Goal: Navigation & Orientation: Understand site structure

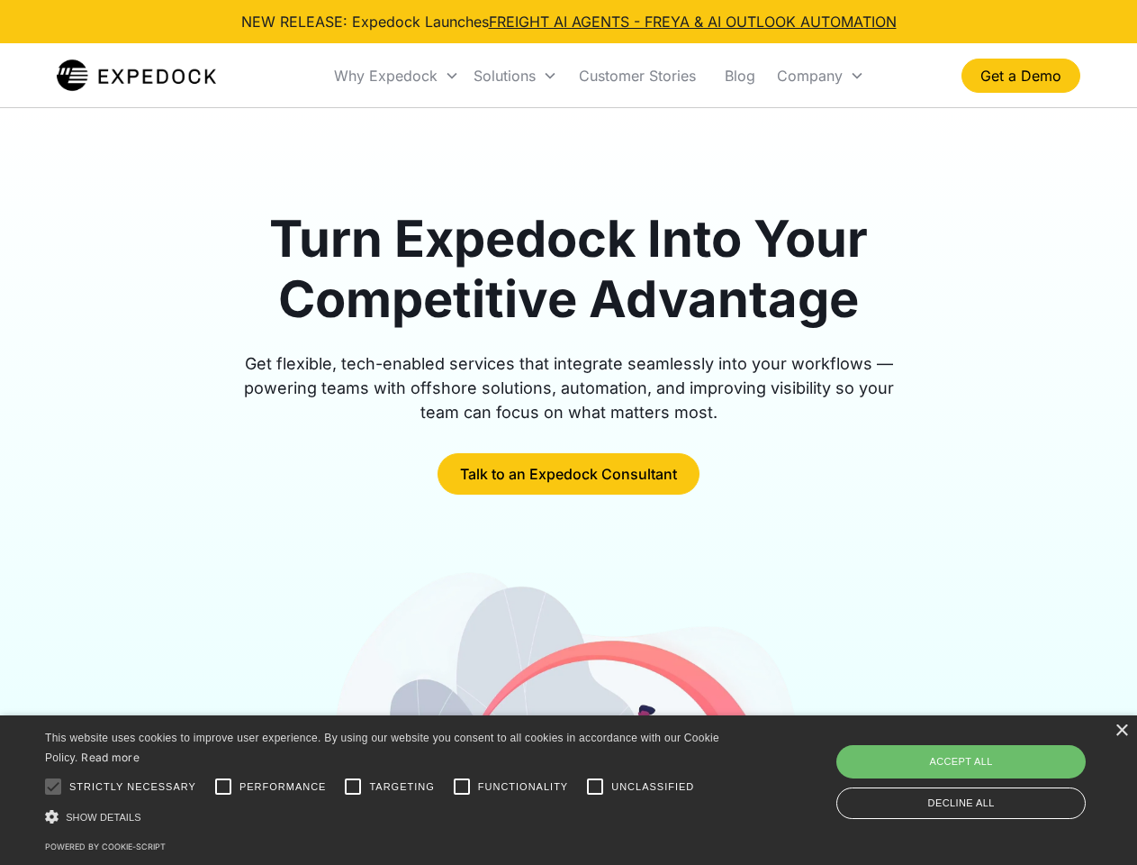
click at [397, 76] on div "Why Expedock" at bounding box center [386, 76] width 104 height 18
click at [515, 76] on div "Solutions" at bounding box center [505, 76] width 62 height 18
click at [820, 76] on div "Company" at bounding box center [810, 76] width 66 height 18
click at [53, 786] on div at bounding box center [53, 786] width 36 height 36
click at [223, 786] on input "Performance" at bounding box center [223, 786] width 36 height 36
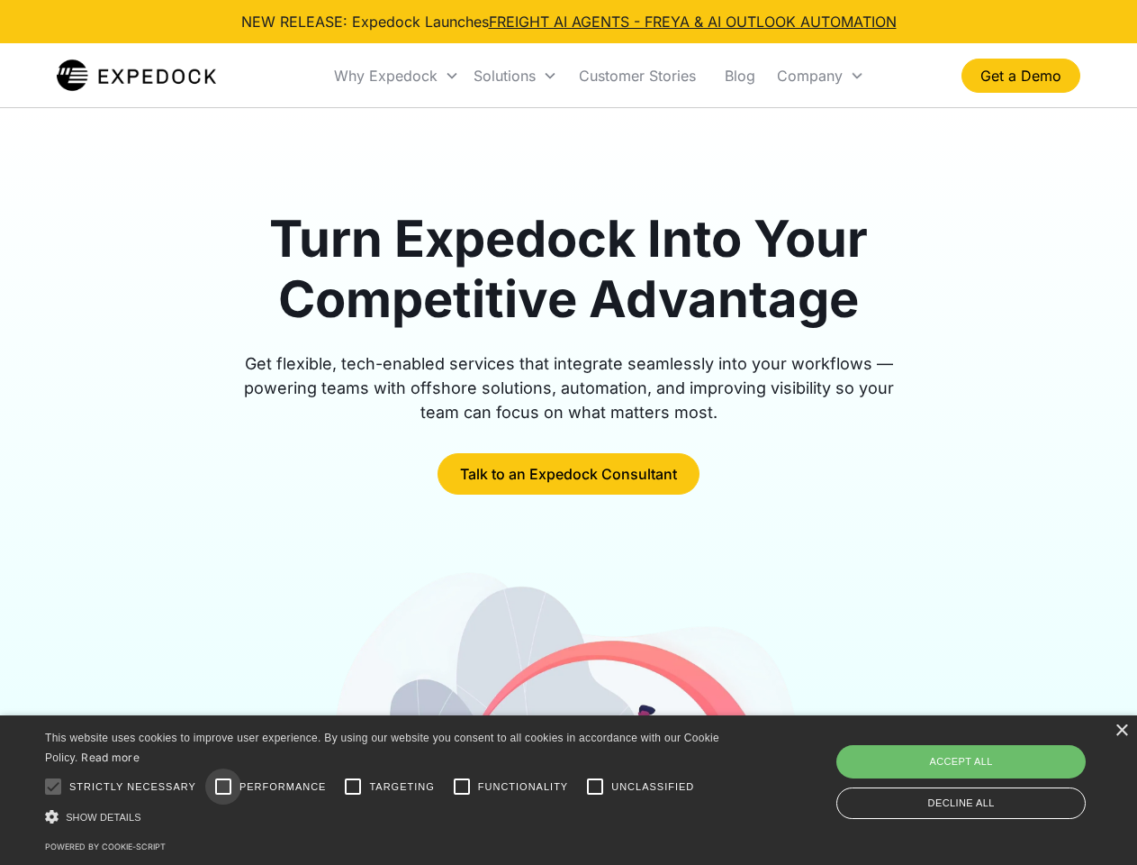
checkbox input "true"
click at [353, 786] on input "Targeting" at bounding box center [353, 786] width 36 height 36
checkbox input "true"
click at [462, 786] on input "Functionality" at bounding box center [462, 786] width 36 height 36
checkbox input "true"
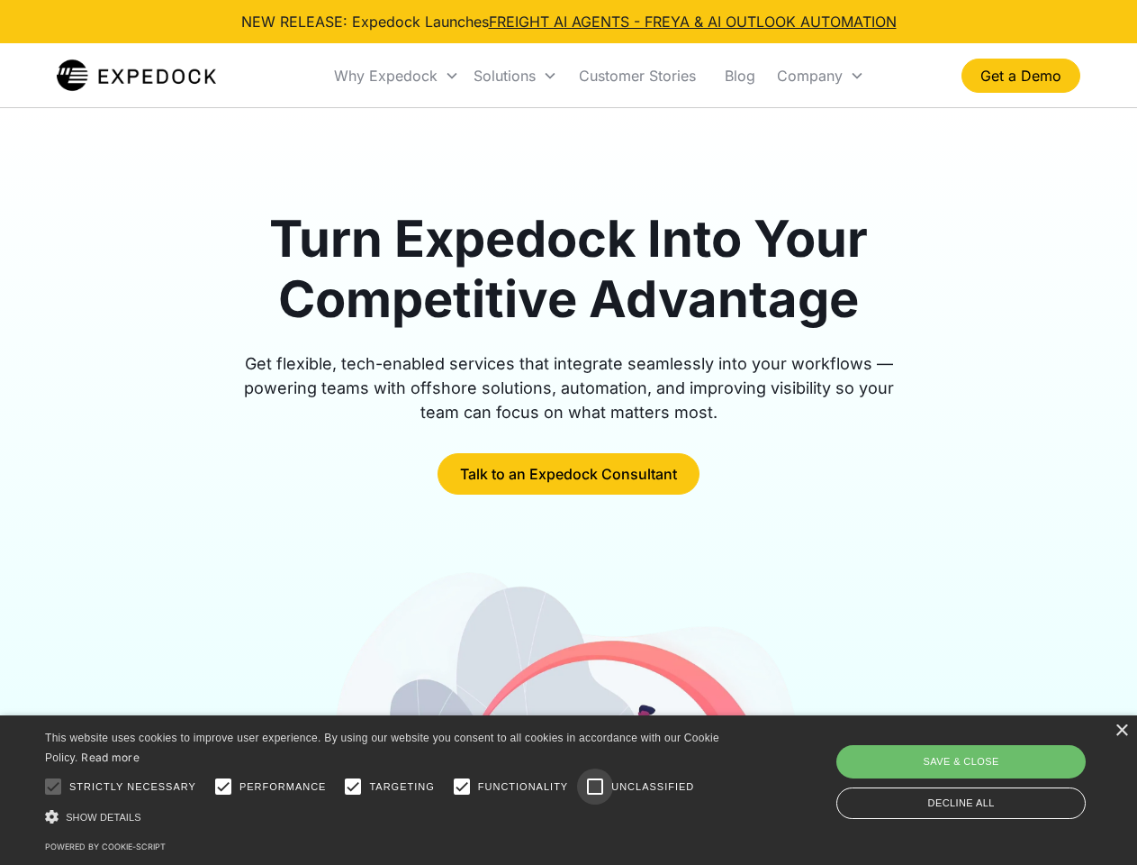
click at [595, 786] on input "Unclassified" at bounding box center [595, 786] width 36 height 36
checkbox input "true"
click at [385, 816] on div "Show details Hide details" at bounding box center [385, 816] width 681 height 19
